Goal: Information Seeking & Learning: Learn about a topic

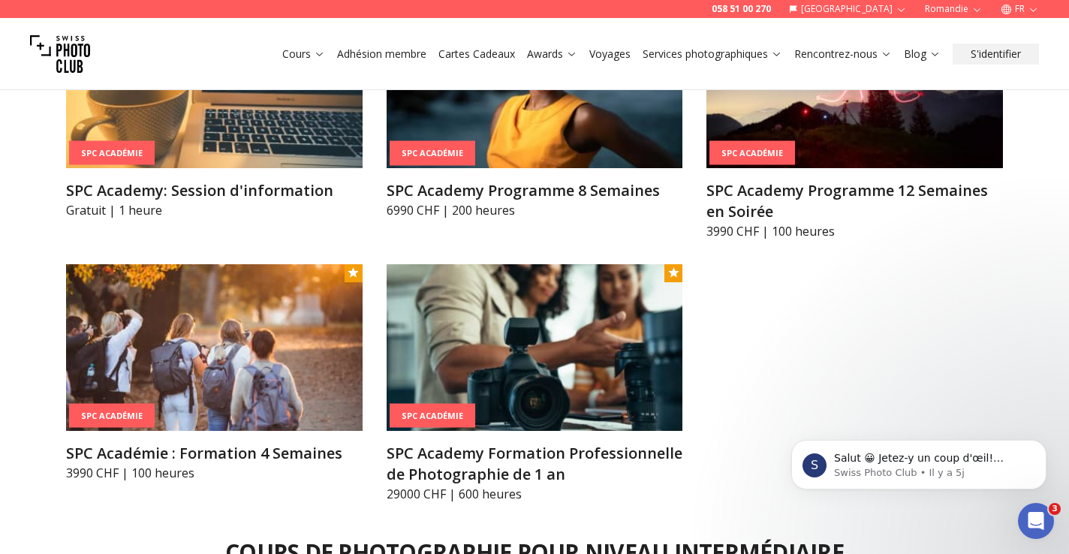
scroll to position [1834, 0]
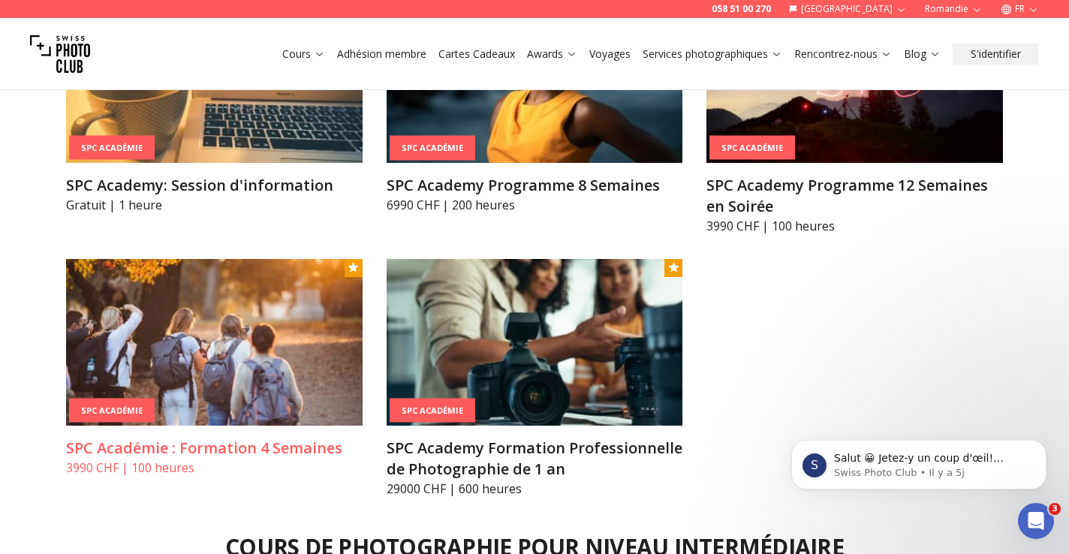
click at [209, 338] on img at bounding box center [214, 342] width 297 height 167
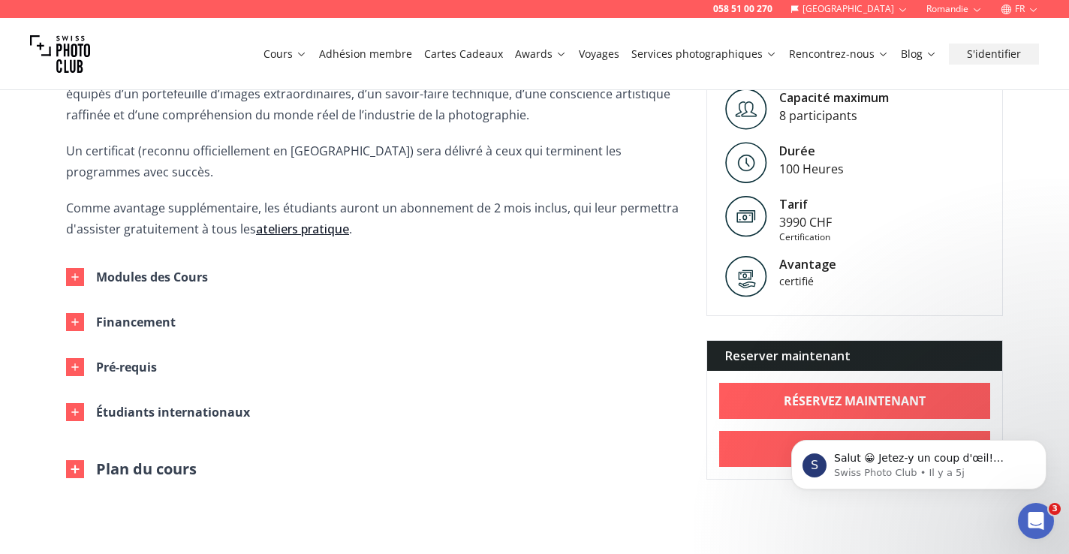
scroll to position [632, 0]
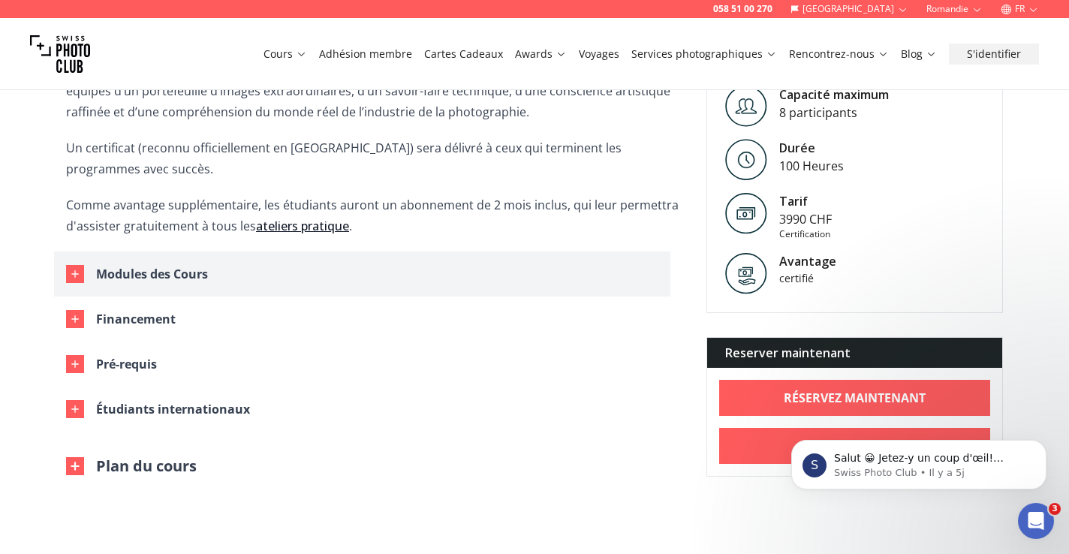
click at [137, 264] on div "Modules des Cours" at bounding box center [152, 274] width 112 height 21
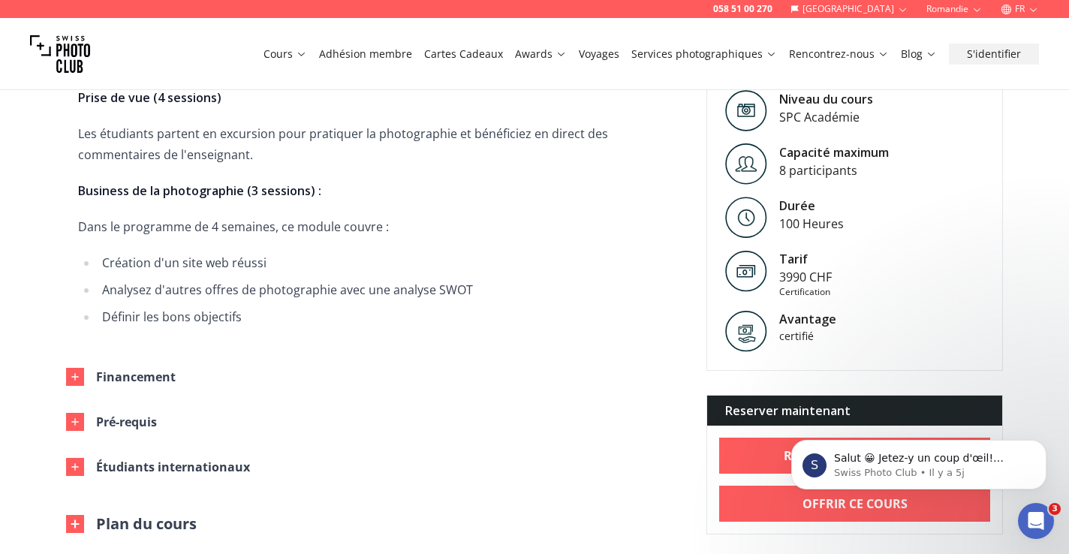
scroll to position [1720, 0]
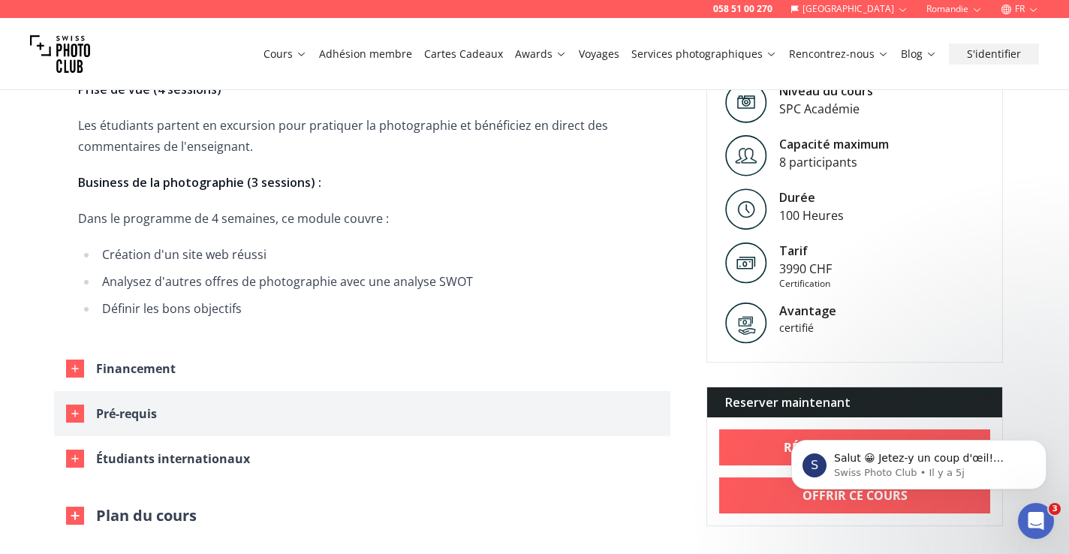
click at [74, 408] on icon "button" at bounding box center [75, 414] width 12 height 12
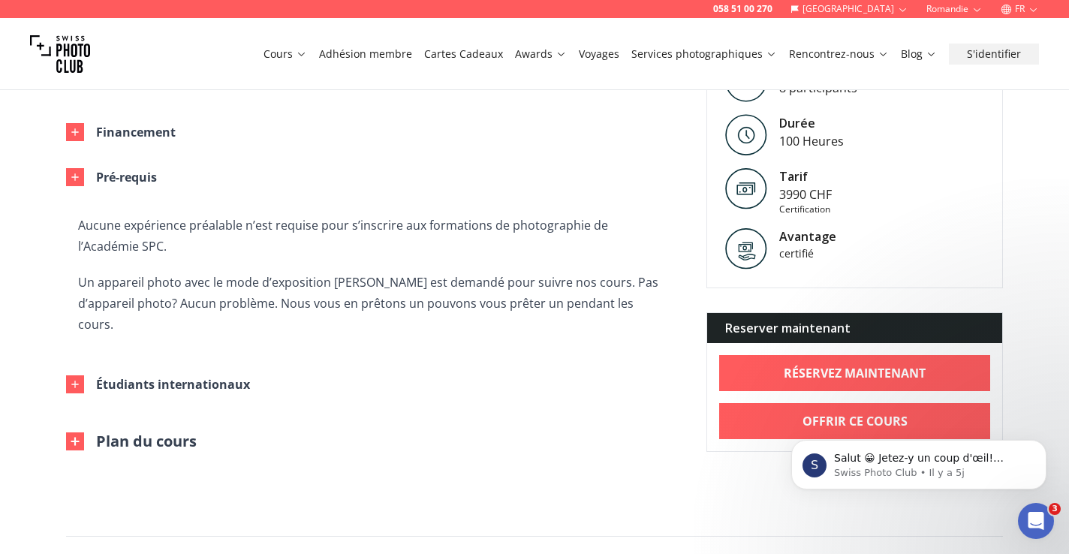
scroll to position [1967, 0]
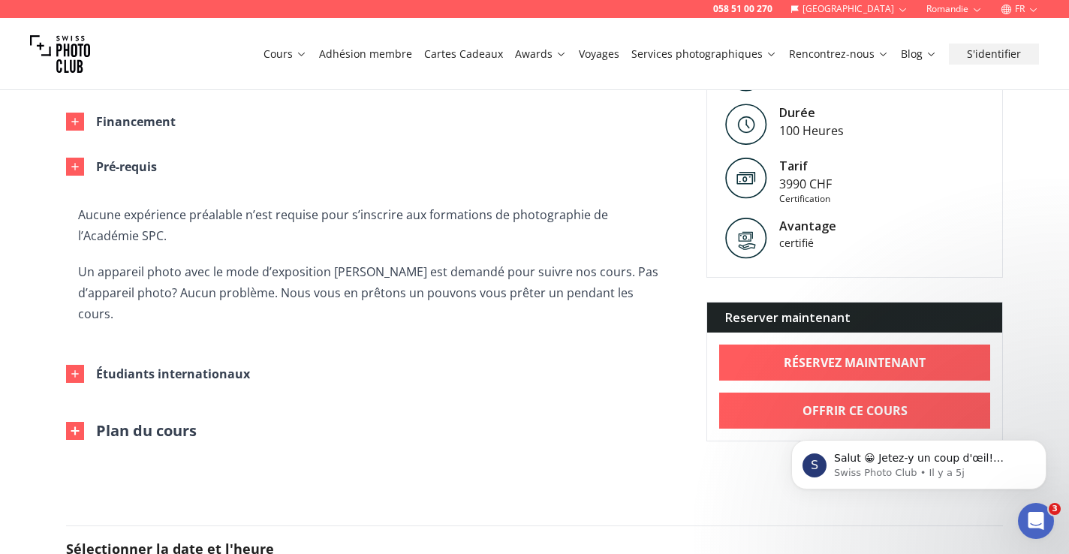
click at [75, 422] on img at bounding box center [75, 431] width 18 height 18
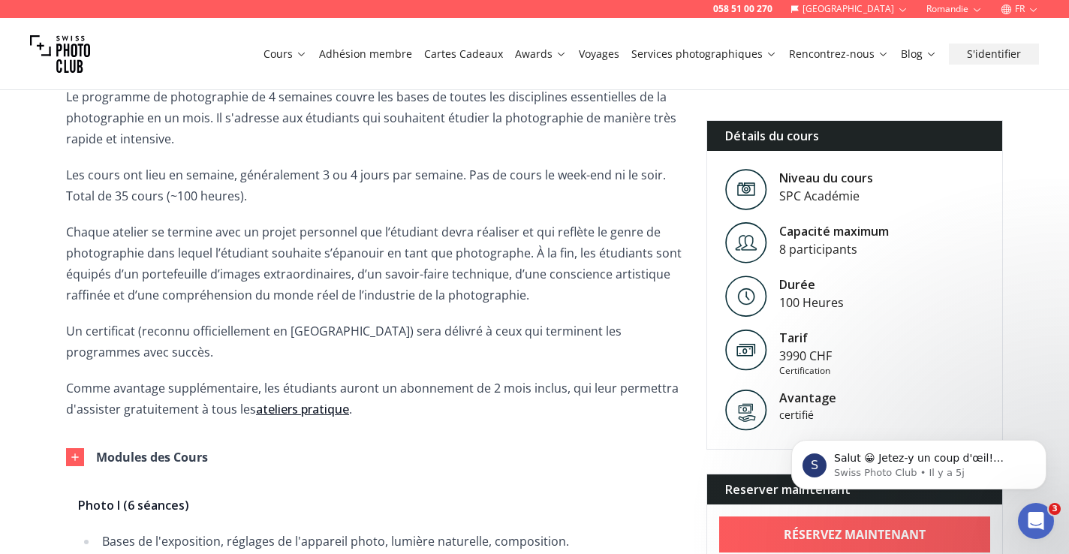
scroll to position [463, 0]
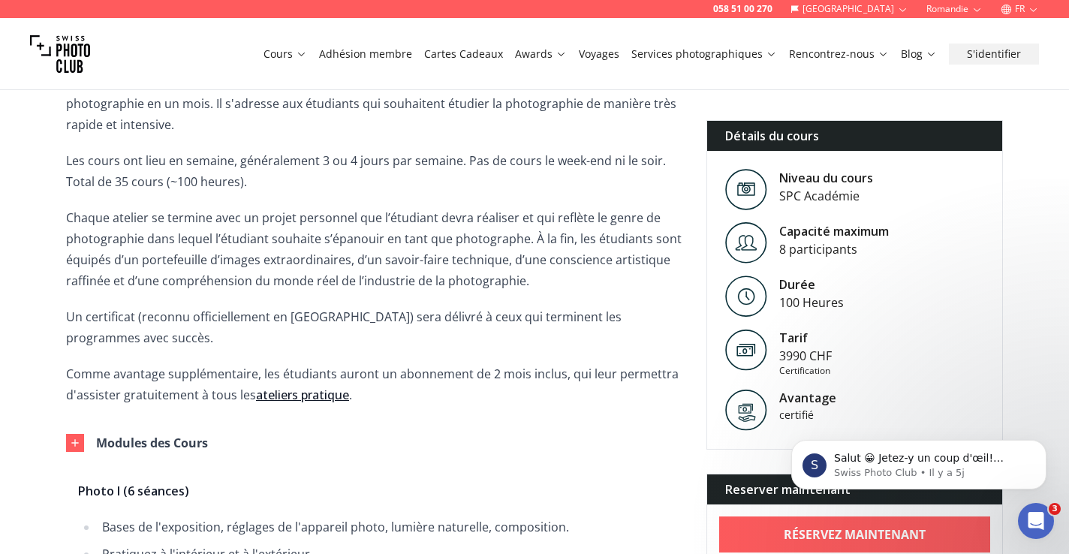
click at [530, 281] on p "Chaque atelier se termine avec un projet personnel que l’étudiant devra réalise…" at bounding box center [374, 249] width 617 height 84
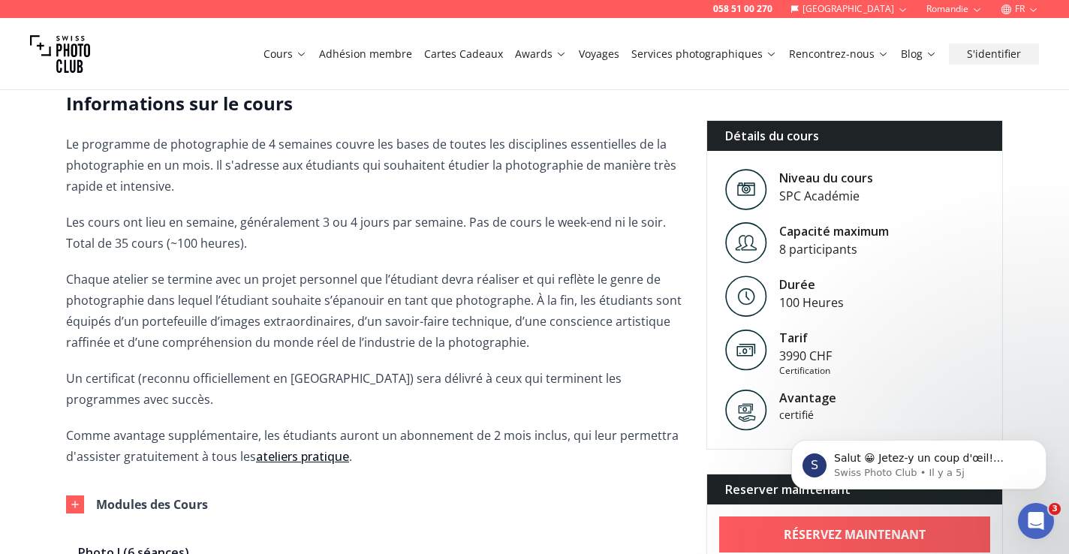
scroll to position [0, 0]
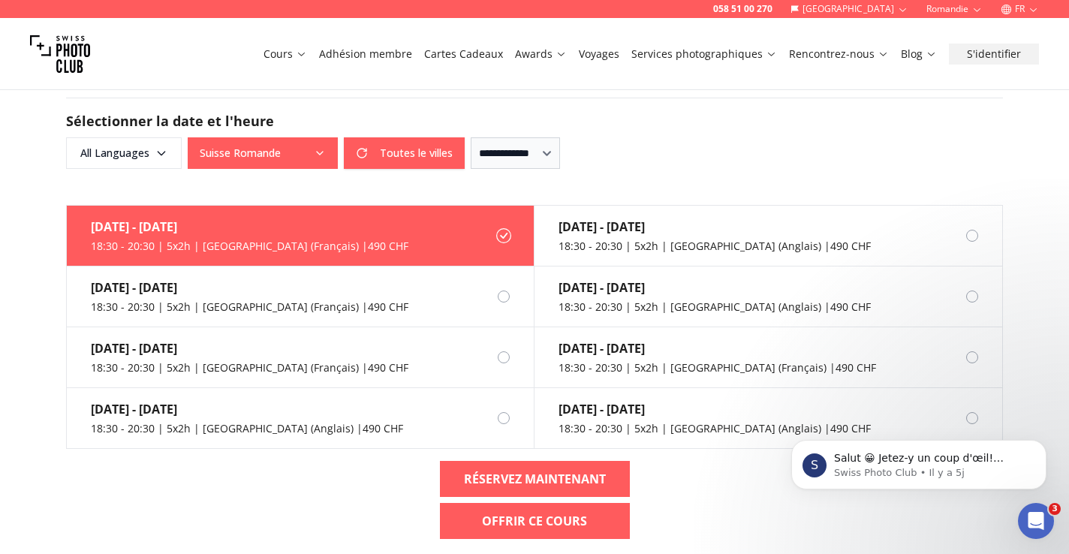
scroll to position [1110, 0]
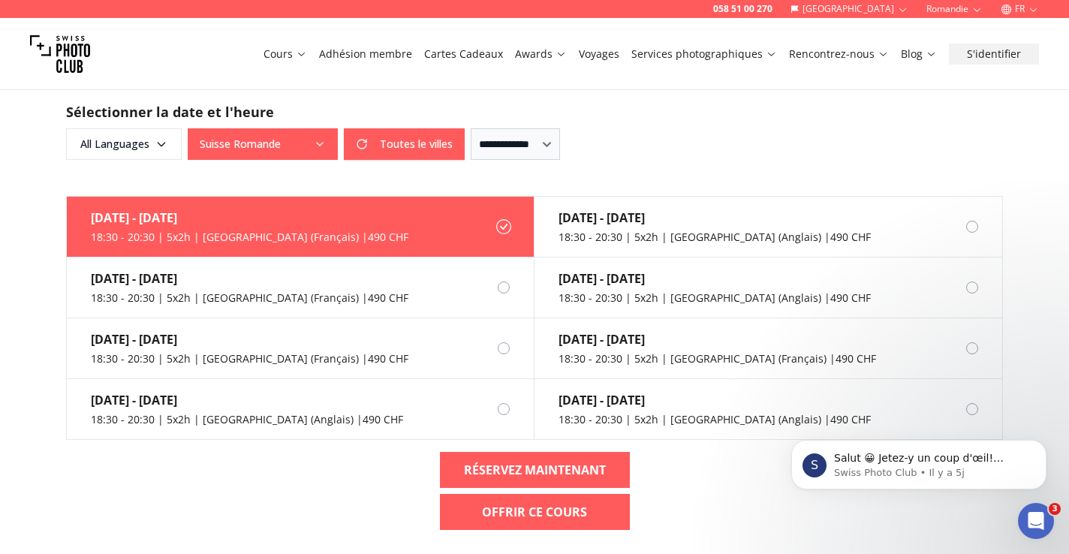
click at [285, 128] on button "Suisse Romande" at bounding box center [263, 144] width 150 height 32
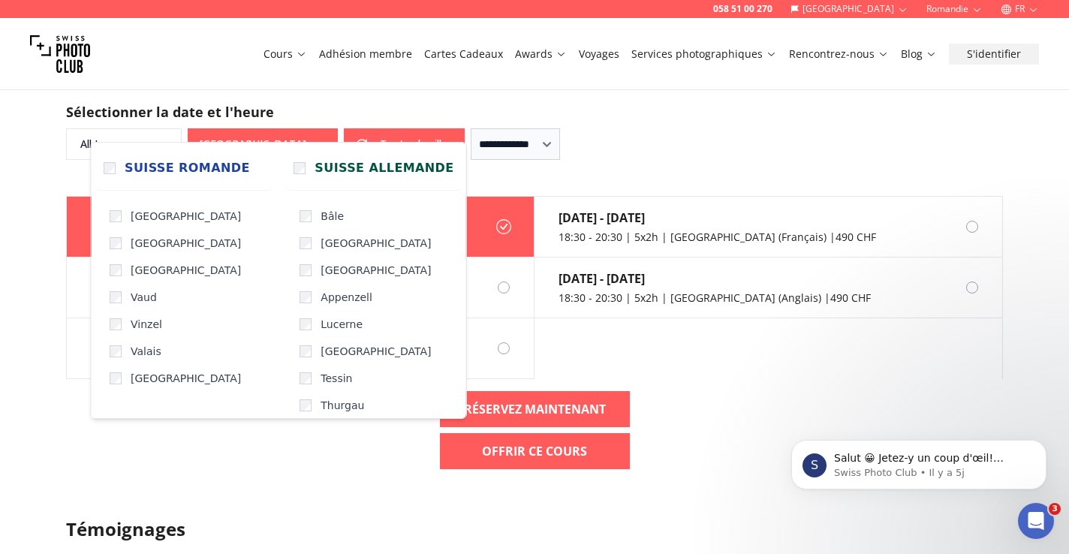
click at [688, 128] on div "**********" at bounding box center [534, 144] width 937 height 32
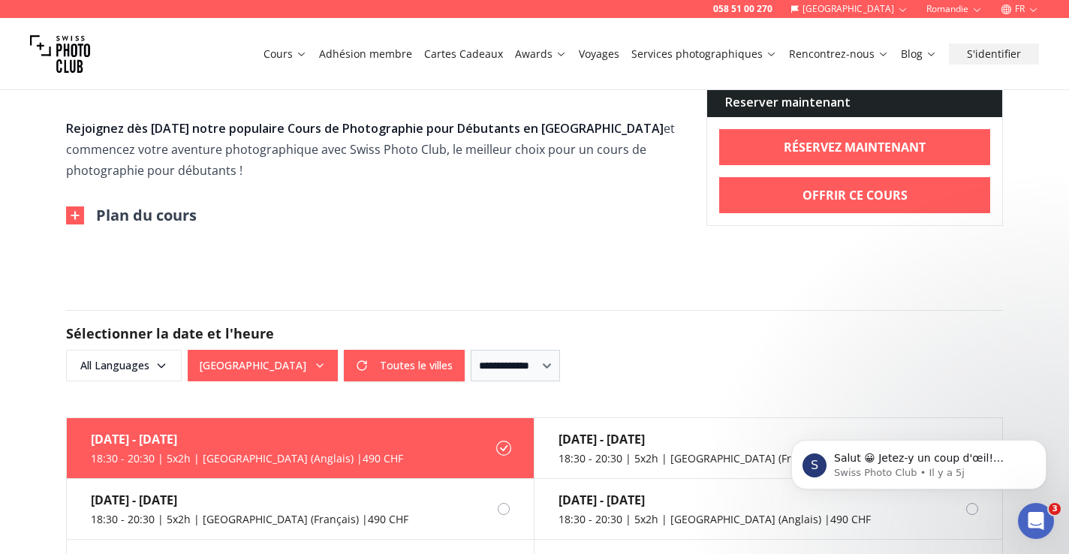
scroll to position [891, 0]
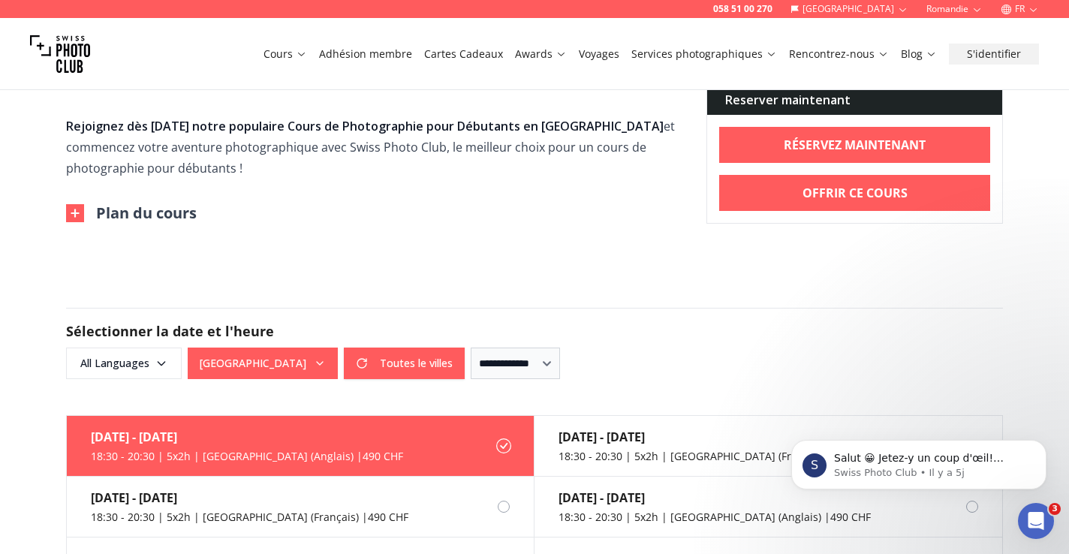
click at [80, 204] on img at bounding box center [75, 213] width 18 height 18
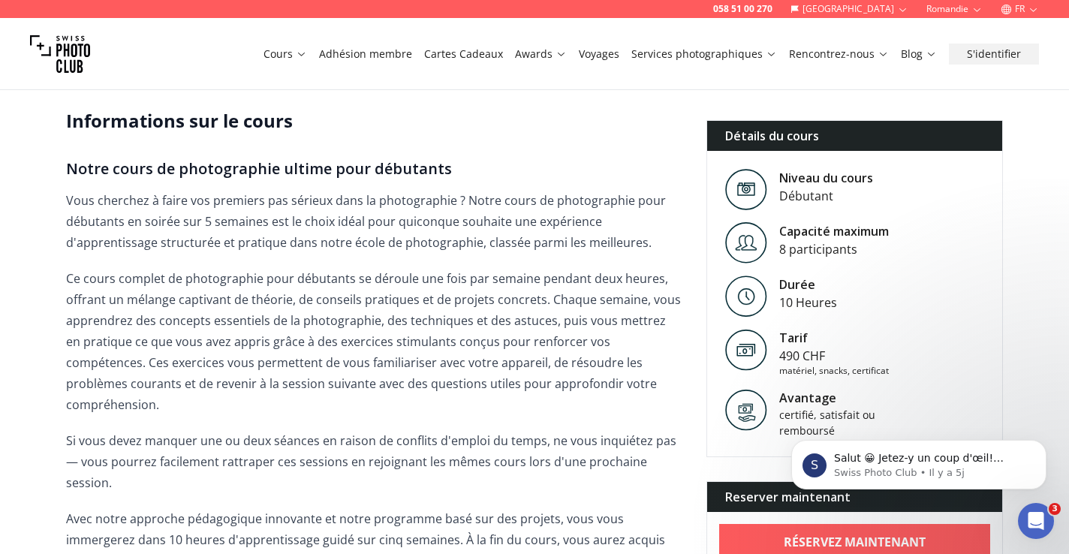
scroll to position [378, 0]
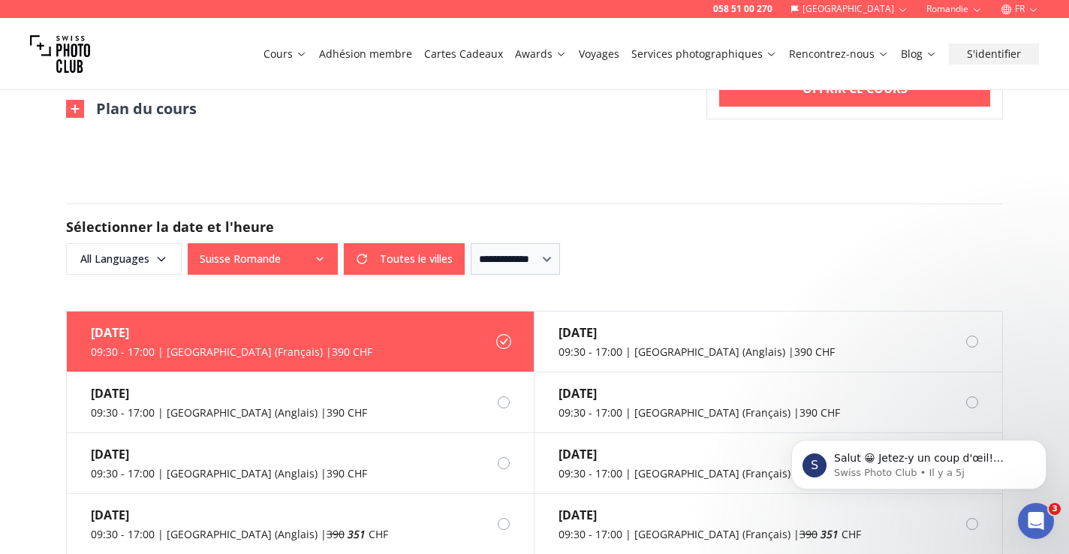
scroll to position [1102, 0]
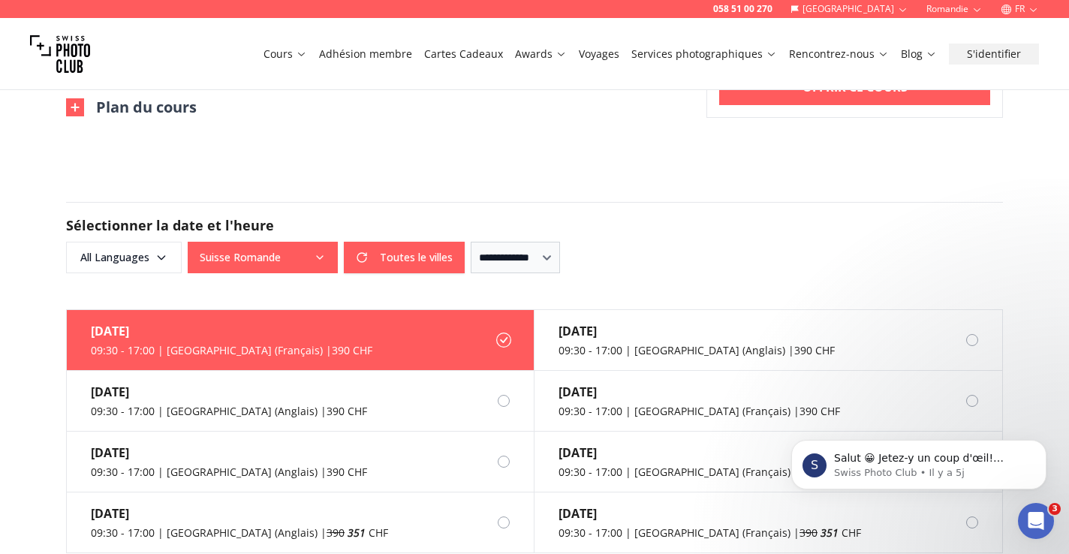
click at [247, 255] on button "Suisse Romande" at bounding box center [263, 258] width 150 height 32
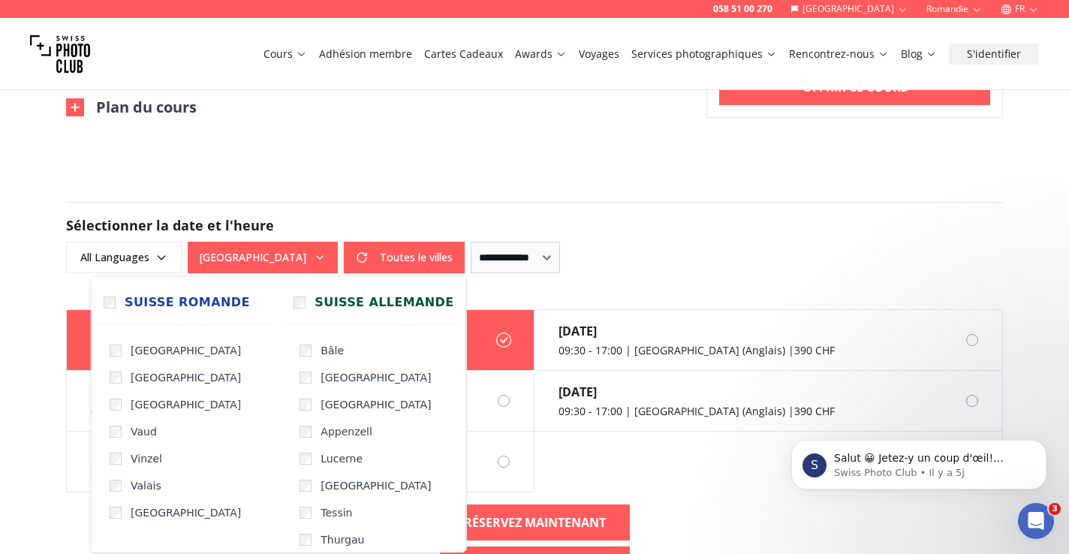
click at [686, 252] on div "**********" at bounding box center [534, 258] width 937 height 32
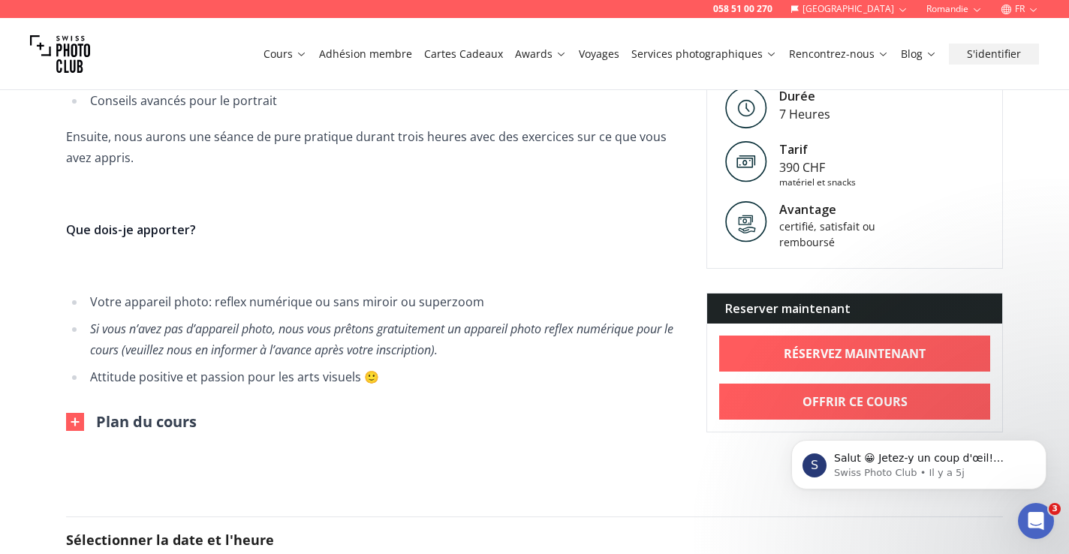
scroll to position [781, 0]
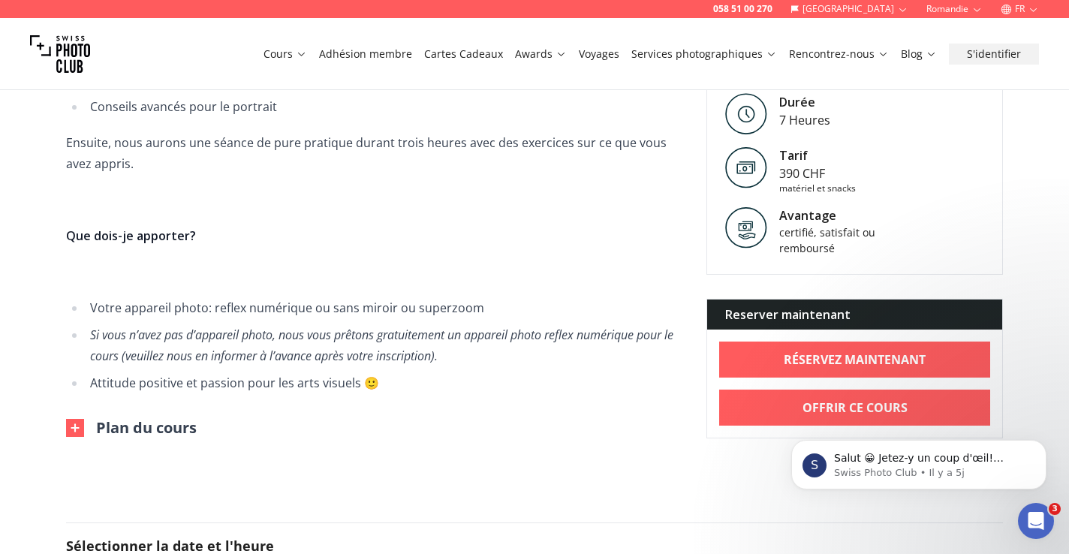
click at [171, 428] on button "Plan du cours" at bounding box center [131, 428] width 131 height 21
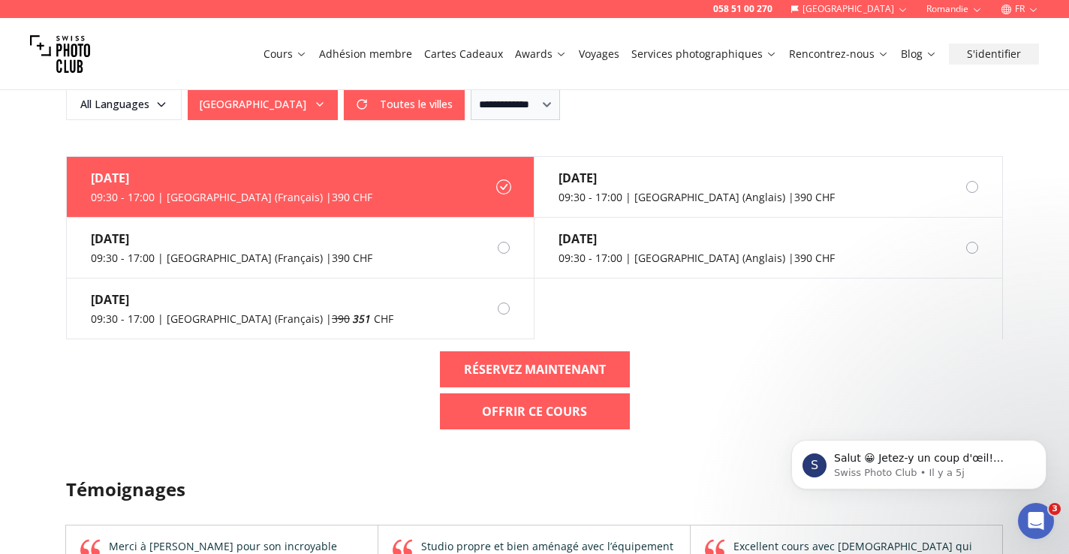
scroll to position [1578, 0]
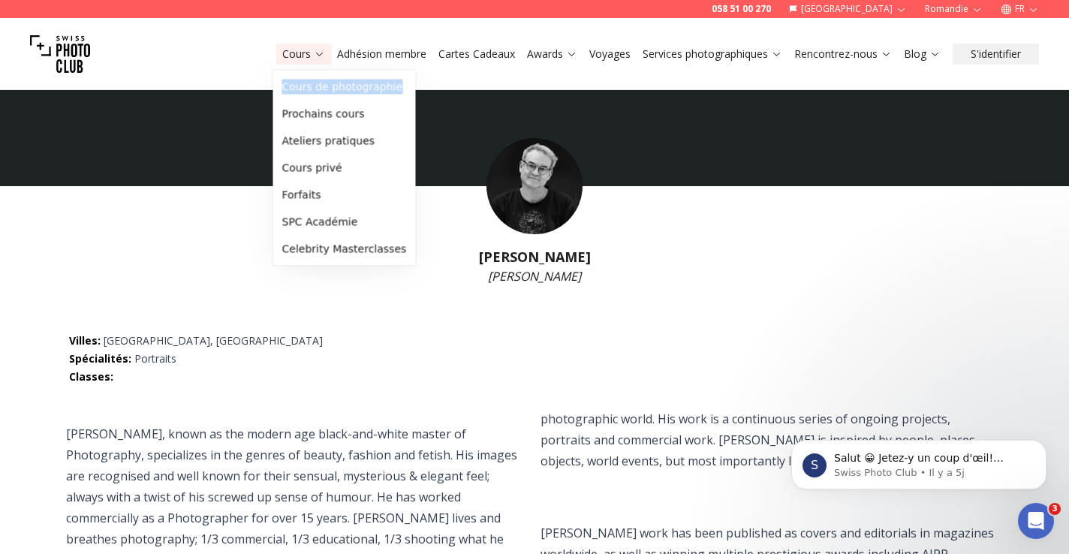
scroll to position [26, 0]
